Goal: Ask a question

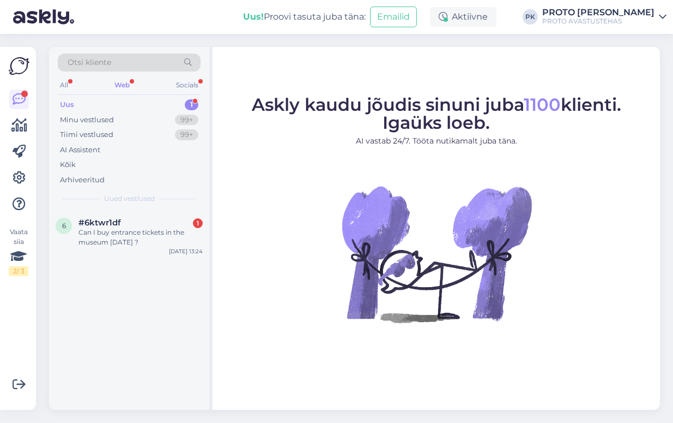
click at [127, 82] on div "Web" at bounding box center [122, 85] width 20 height 14
click at [108, 232] on div "Can I buy entrance tickets in the museum [DATE] ?" at bounding box center [141, 237] width 124 height 20
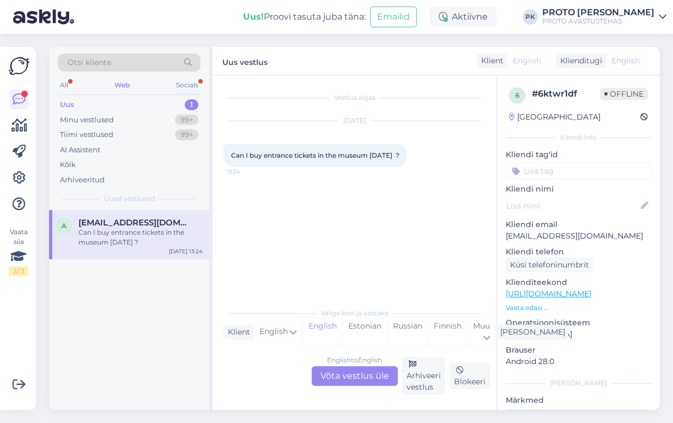
click at [371, 378] on div "English to English Võta vestlus üle" at bounding box center [355, 376] width 86 height 20
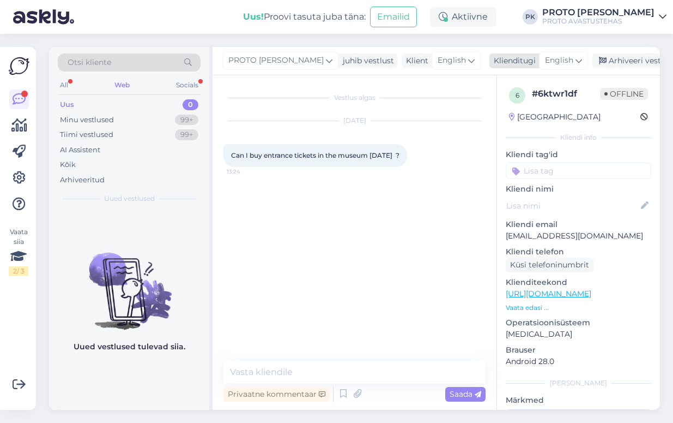
click at [546, 61] on span "English" at bounding box center [559, 61] width 28 height 12
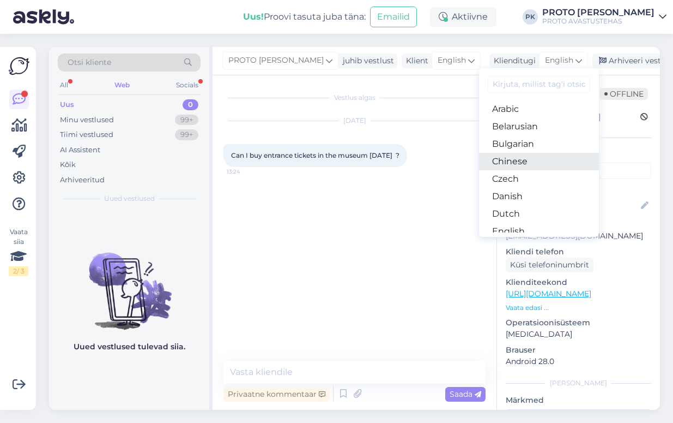
scroll to position [68, 0]
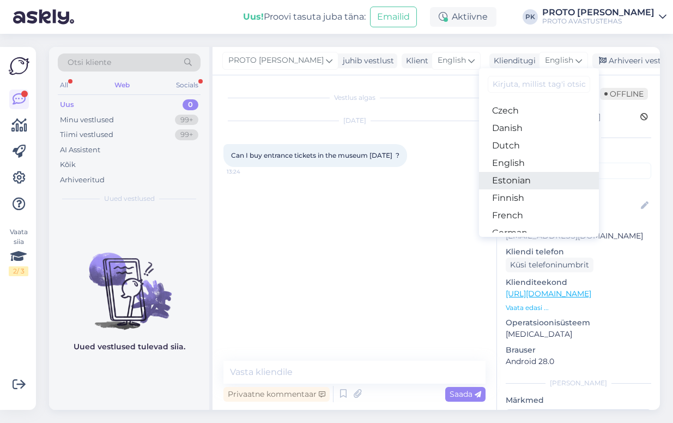
click at [491, 180] on link "Estonian" at bounding box center [539, 180] width 120 height 17
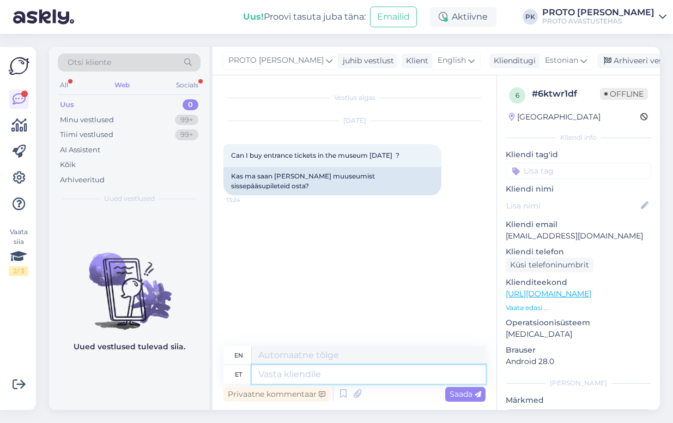
click at [284, 374] on textarea at bounding box center [369, 374] width 234 height 19
type textarea "Tere!"
type textarea "Hello!"
type textarea "Tere! Tulete"
type textarea "Hello! You are coming."
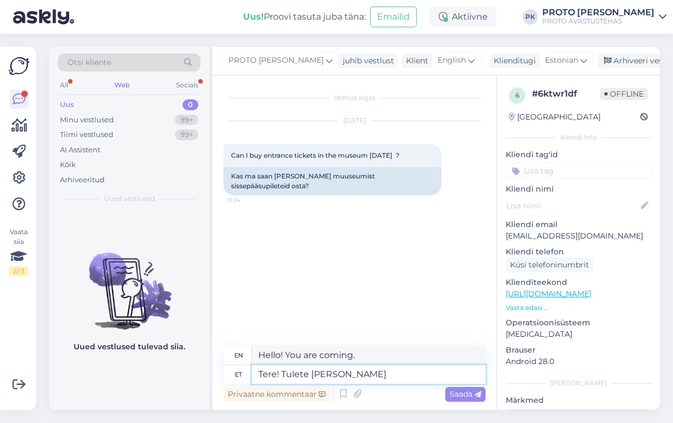
type textarea "Tere! Tulete muuse"
type textarea "Hello! You are welcome."
type textarea "Tere! Tulete muuseumisse ja"
type textarea "Hello! You are coming to the museum."
type textarea "Tere! Tulete muuseumisse ja o"
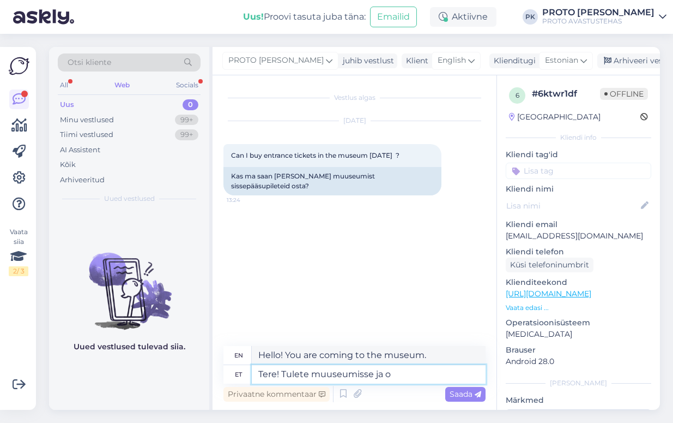
type textarea "Hello! You come to the museum and"
type textarea "Tere! Tulete muuseumisse ja ostate"
type textarea "Hello! You come to the museum and buy"
type textarea "Tere! Tulete muuseumisse ja ostate pileti k"
type textarea "Hello! You come to the museum and buy a ticket."
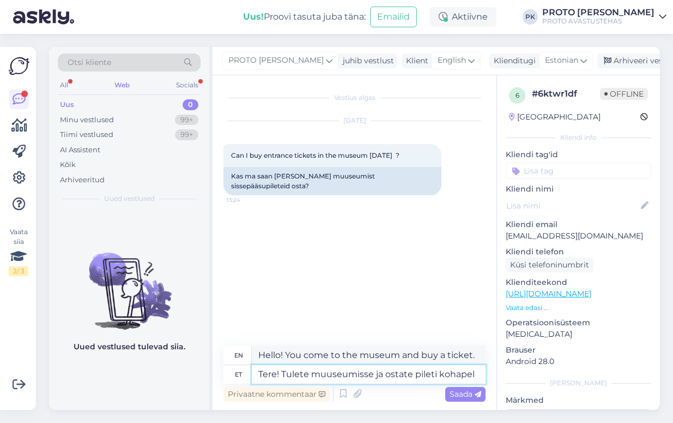
type textarea "Tere! Tulete muuseumisse ja ostate pileti kohapelt"
type textarea "Hello! You come to the museum and buy a ticket on the spot."
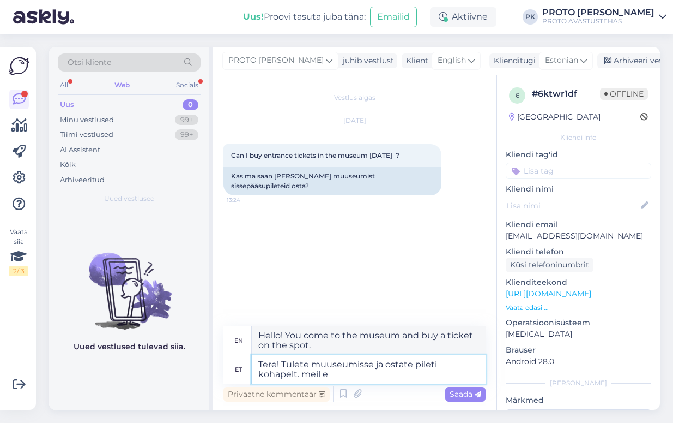
type textarea "Tere! Tulete muuseumisse ja ostate pileti kohapelt. [PERSON_NAME]"
type textarea "Hello! You come to the museum and buy a ticket on the spot. we"
type textarea "Tere! Tulete muuseumisse ja ostate pileti kohapelt. [PERSON_NAME] o"
type textarea "Hello! You come to the museum and buy a ticket on the spot. We don't"
type textarea "Tere! Tulete muuseumisse ja ostate pileti kohapelt. [PERSON_NAME] ole"
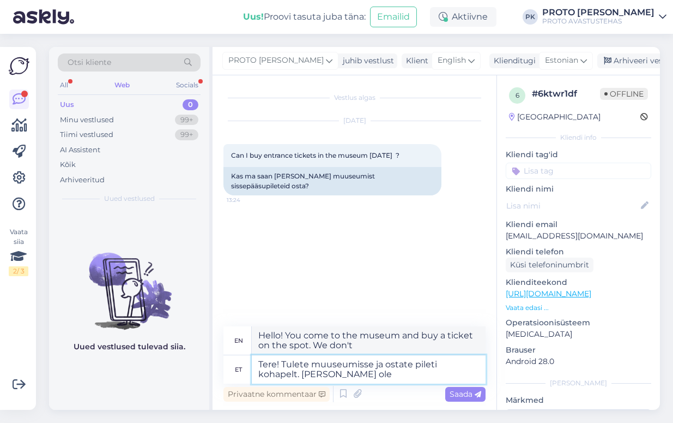
type textarea "Hello! You come to the museum and buy a ticket on the spot. We don't have"
type textarea "Tere! Tulete muuseumisse ja ostate pileti kohapelt. [PERSON_NAME] ole veebi"
type textarea "Hello! You come to the museum and buy a ticket on the spot. We do not have a we…"
type textarea "Tere! Tulete muuseumisse ja ostate pileti kohapelt. [PERSON_NAME] ole veebi pil…"
type textarea "Hello! You come to the museum and buy a ticket on the spot. We do not have onli…"
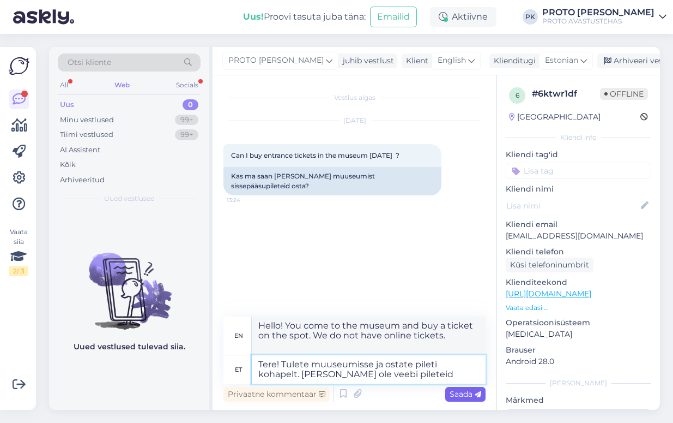
type textarea "Tere! Tulete muuseumisse ja ostate pileti kohapelt. [PERSON_NAME] ole veebi pil…"
click at [468, 387] on div "Saada" at bounding box center [466, 394] width 40 height 15
